Goal: Task Accomplishment & Management: Complete application form

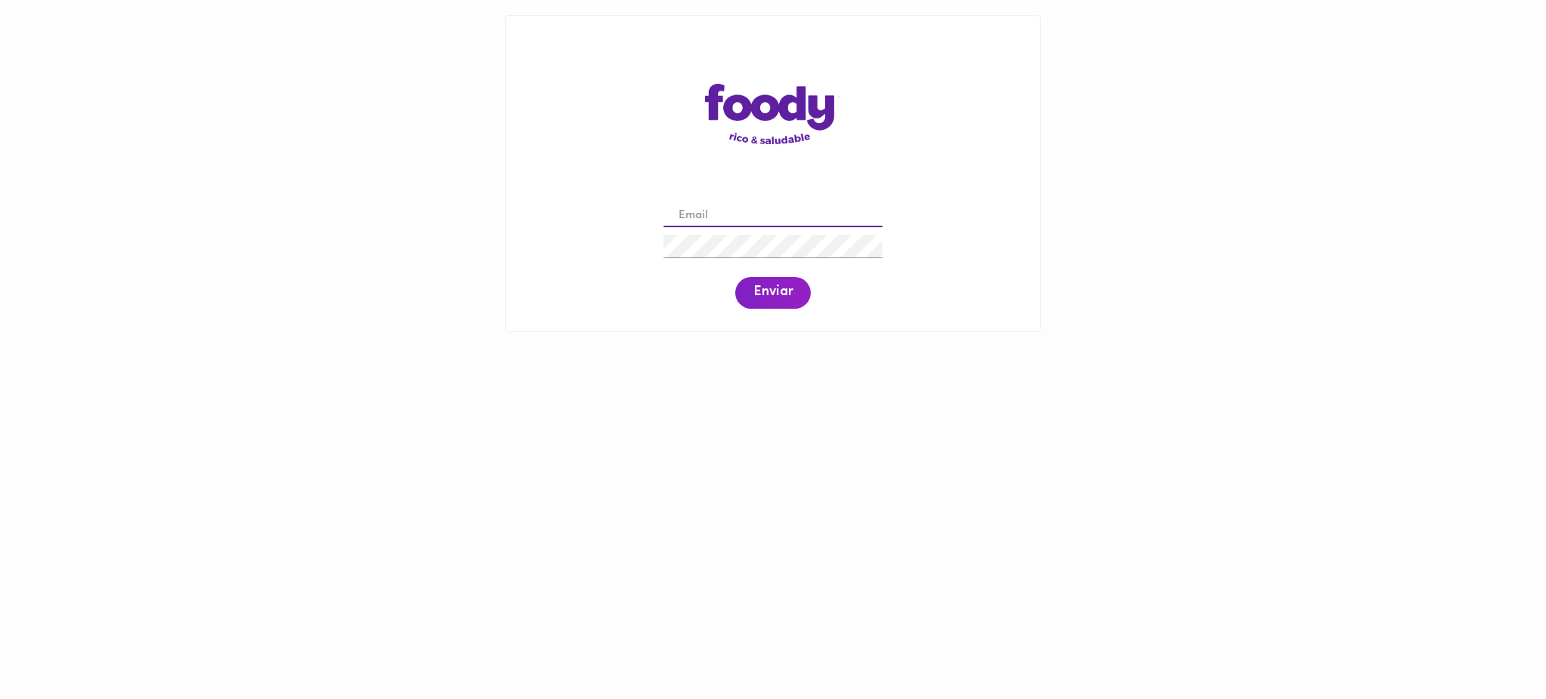
click at [708, 205] on input "email" at bounding box center [772, 216] width 219 height 23
paste input "[EMAIL_ADDRESS][DOMAIN_NAME]"
type input "[EMAIL_ADDRESS][DOMAIN_NAME]"
click at [792, 306] on button "Enviar" at bounding box center [772, 293] width 75 height 32
click at [770, 295] on span "Enviar" at bounding box center [772, 293] width 39 height 17
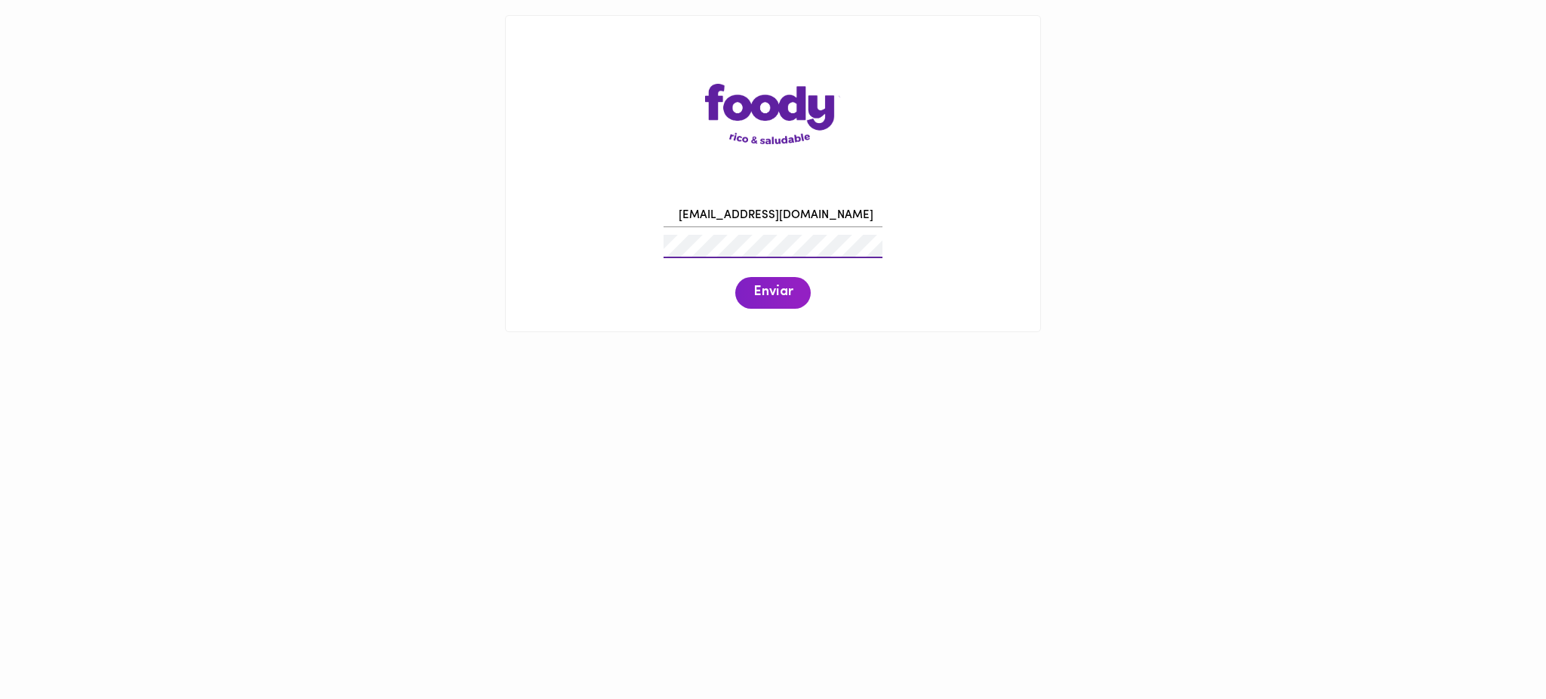
click at [649, 245] on div "[EMAIL_ADDRESS][DOMAIN_NAME] Enviar" at bounding box center [773, 254] width 504 height 115
click at [777, 296] on span "Enviar" at bounding box center [772, 293] width 39 height 17
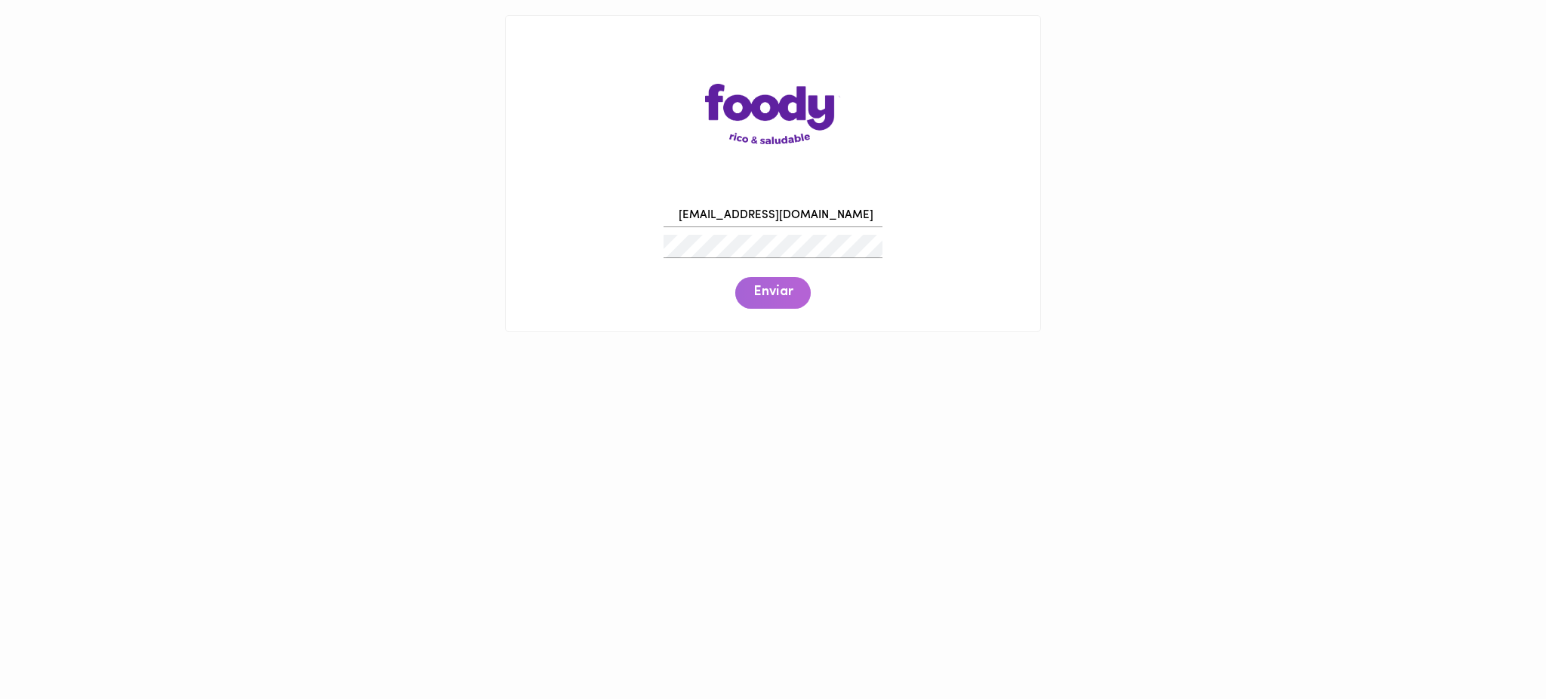
click at [777, 296] on span "Enviar" at bounding box center [772, 293] width 39 height 17
click at [605, 242] on div "[EMAIL_ADDRESS][DOMAIN_NAME] Enviar" at bounding box center [773, 254] width 504 height 115
click at [780, 305] on button "Enviar" at bounding box center [772, 293] width 75 height 32
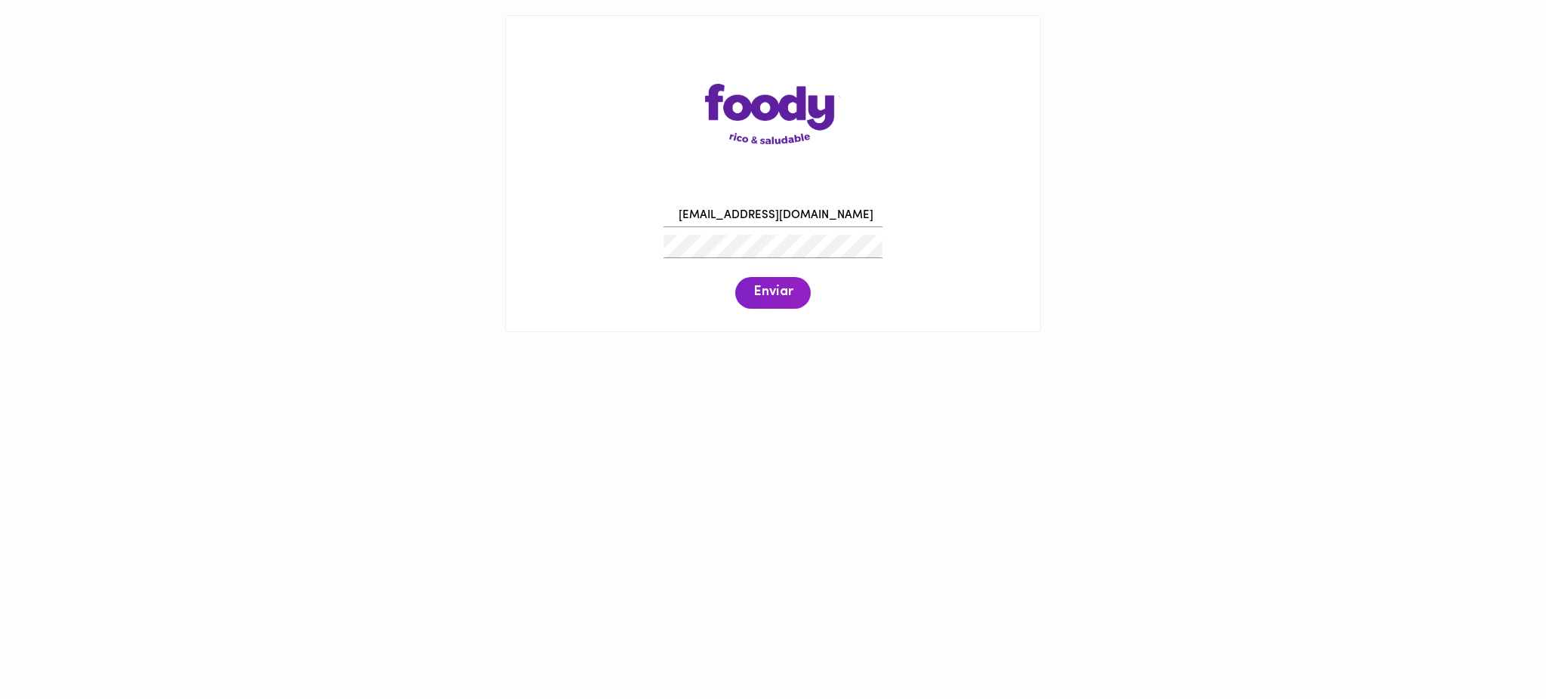
click at [771, 288] on span "Enviar" at bounding box center [772, 293] width 39 height 17
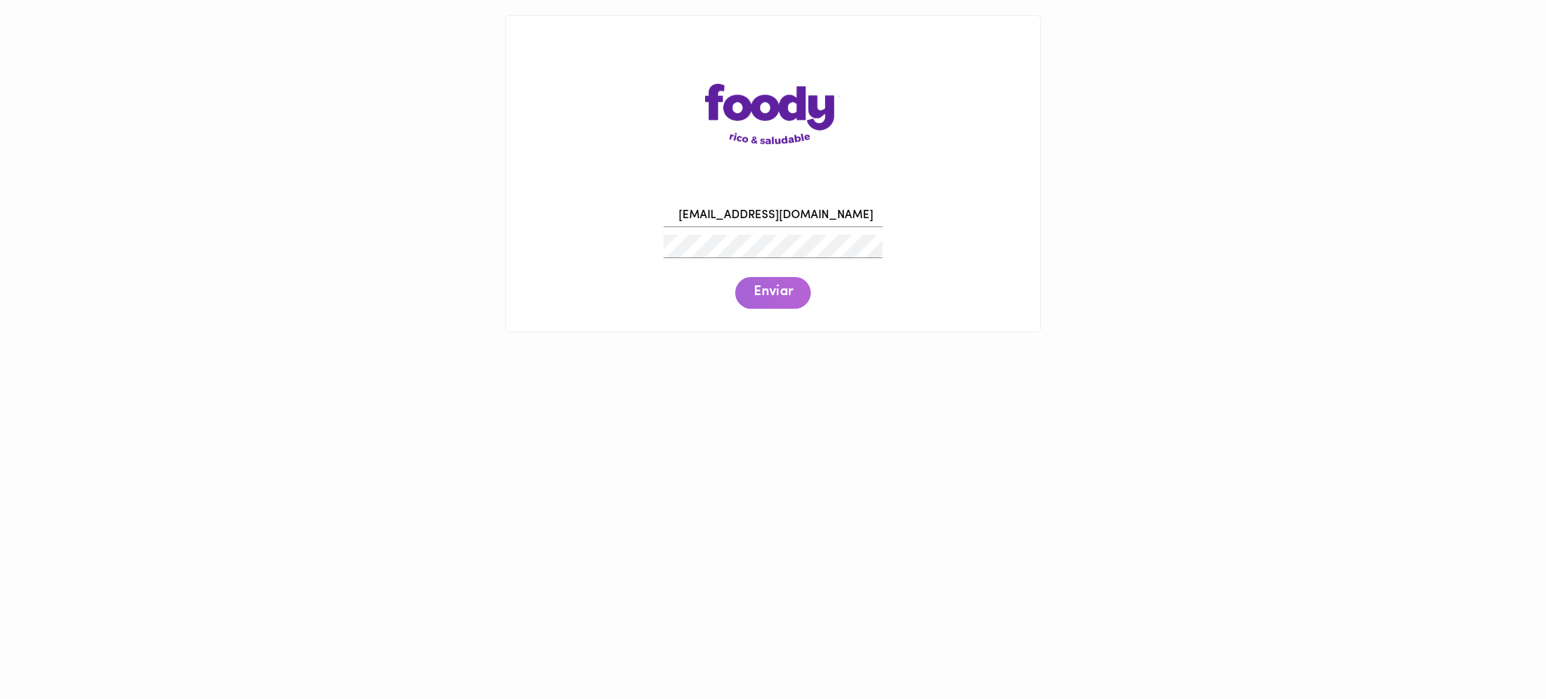
click at [771, 288] on span "Enviar" at bounding box center [772, 293] width 39 height 17
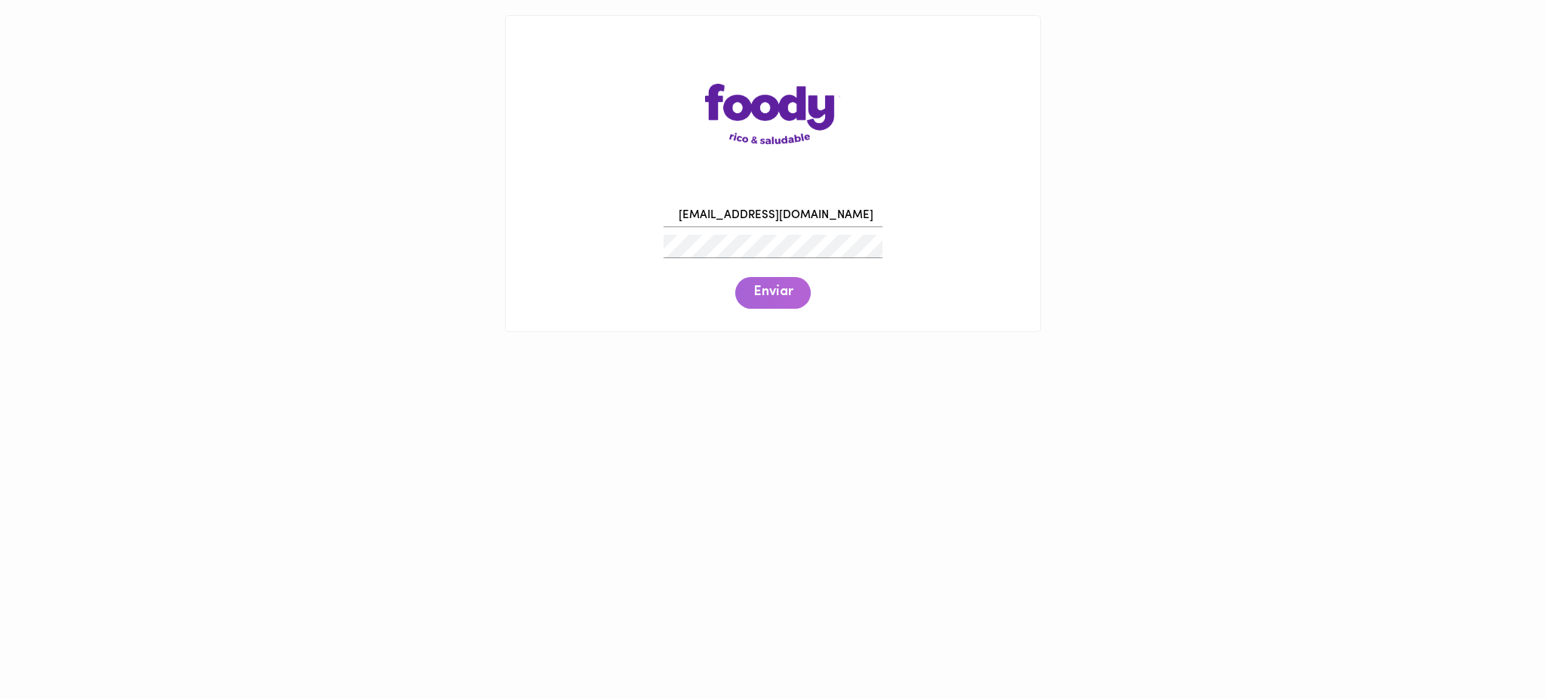
click at [771, 288] on span "Enviar" at bounding box center [772, 293] width 39 height 17
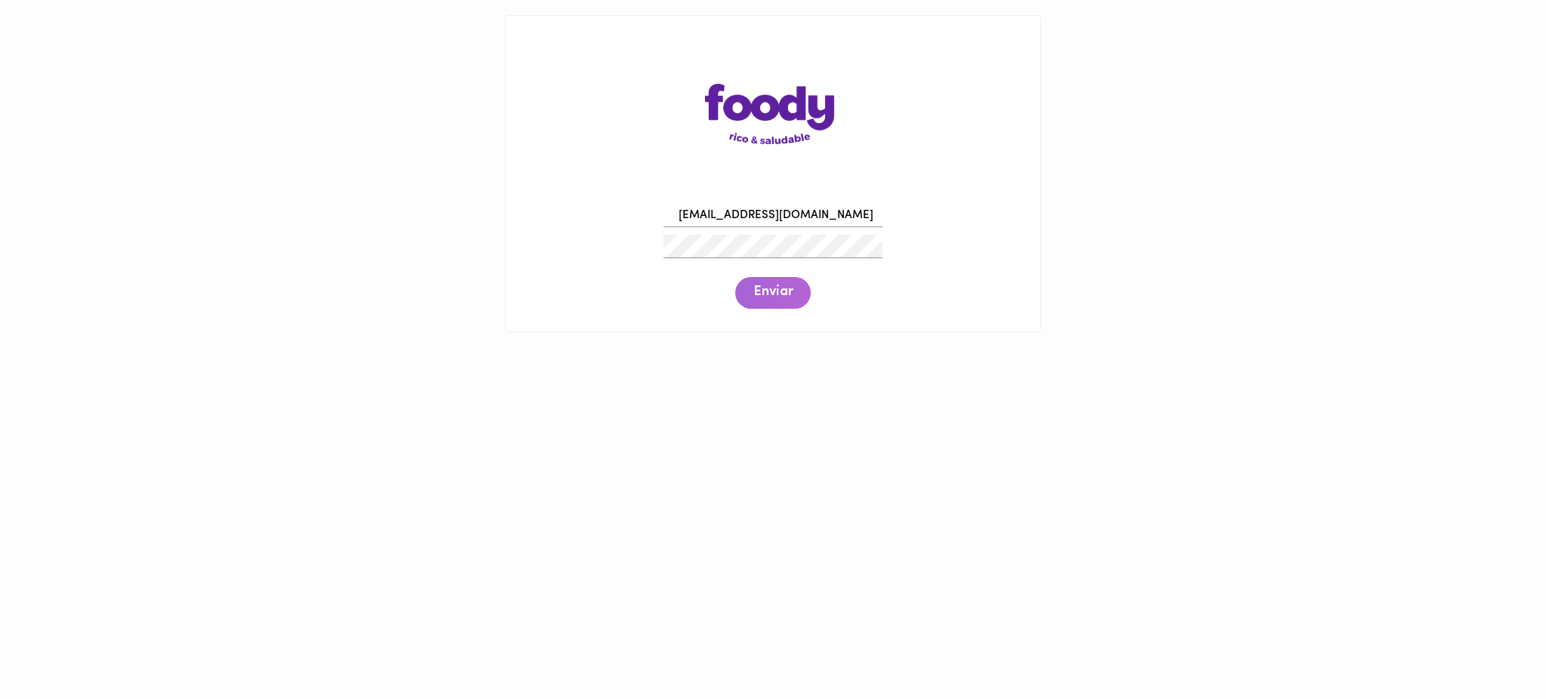
click at [771, 288] on span "Enviar" at bounding box center [772, 293] width 39 height 17
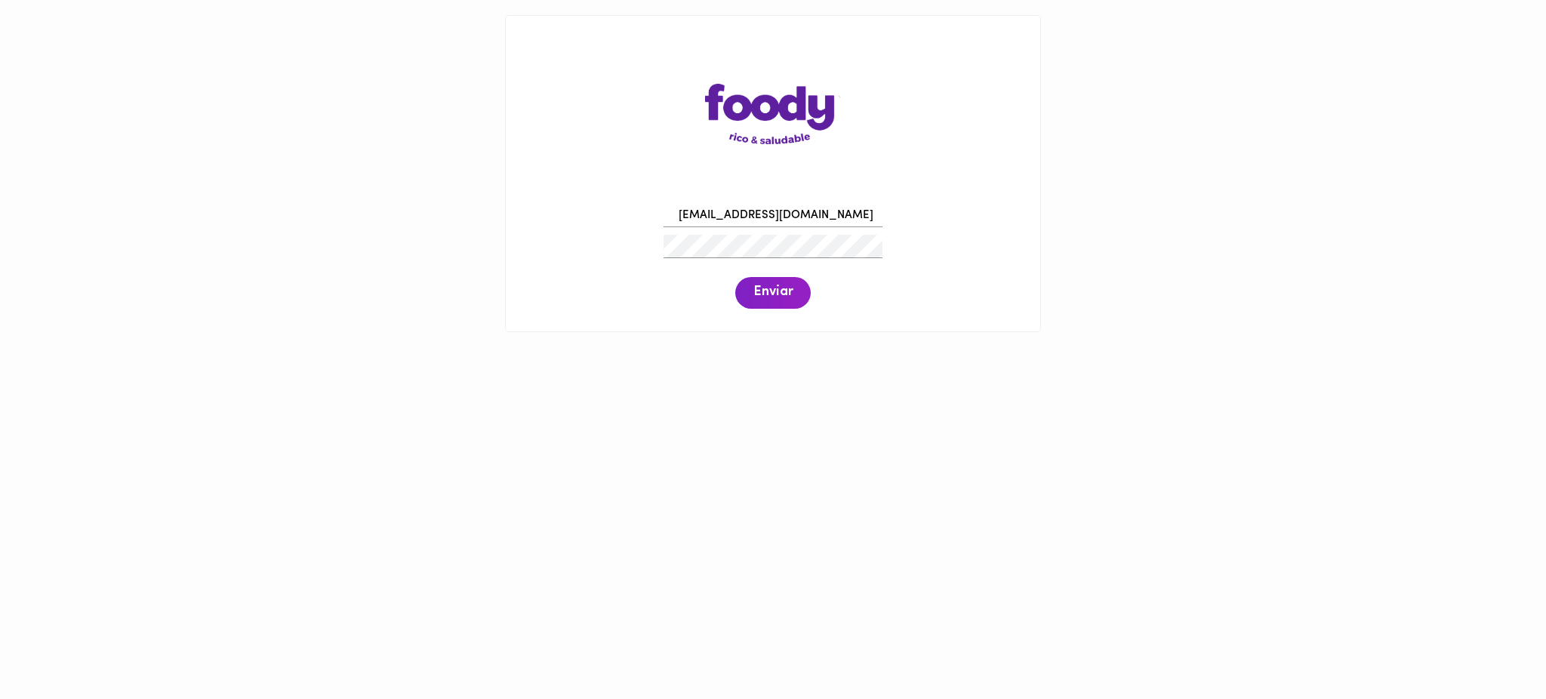
click at [771, 288] on span "Enviar" at bounding box center [772, 293] width 39 height 17
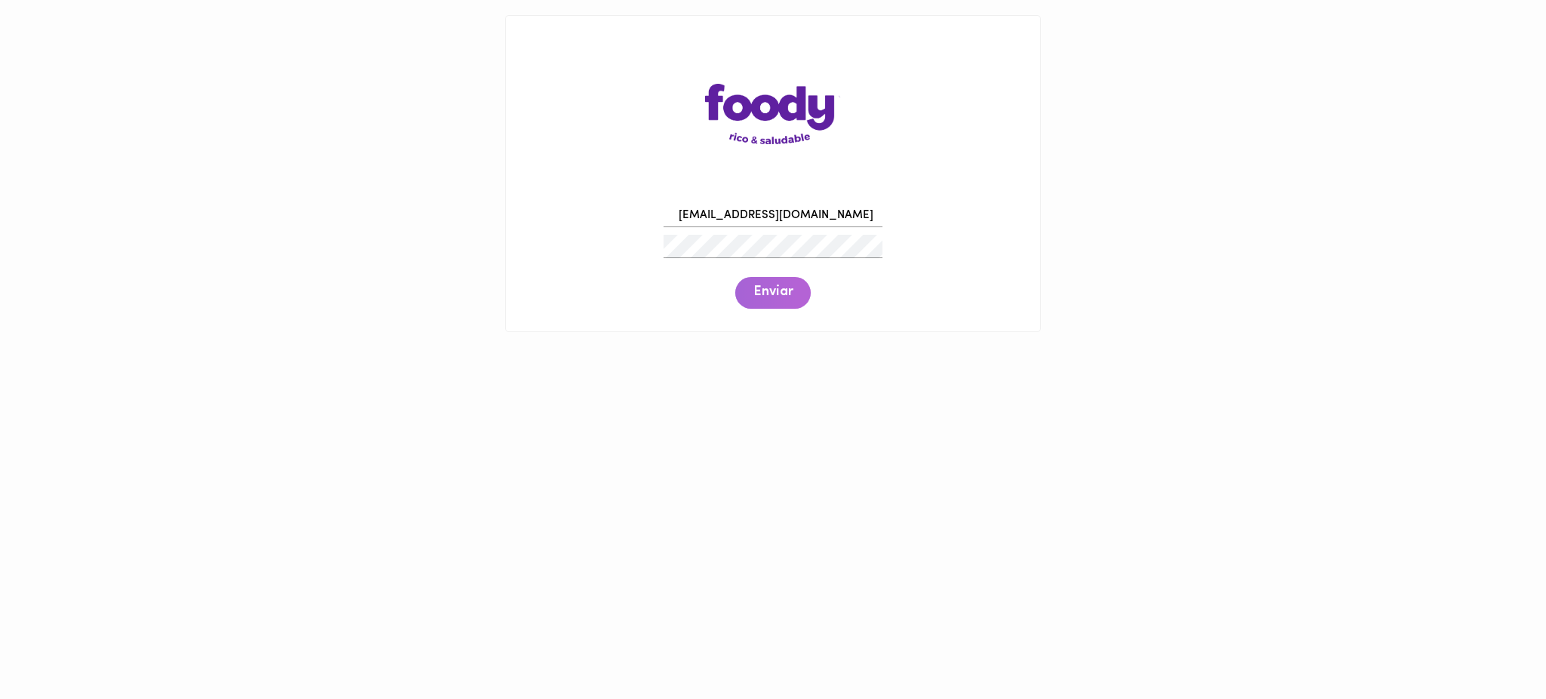
click at [771, 288] on span "Enviar" at bounding box center [772, 293] width 39 height 17
